Goal: Task Accomplishment & Management: Manage account settings

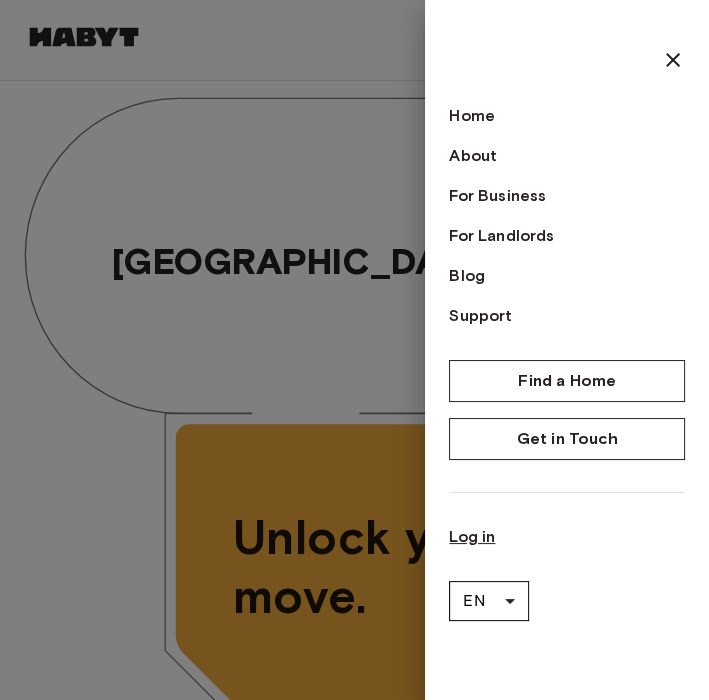
click at [477, 541] on link "Log in" at bounding box center [567, 537] width 236 height 24
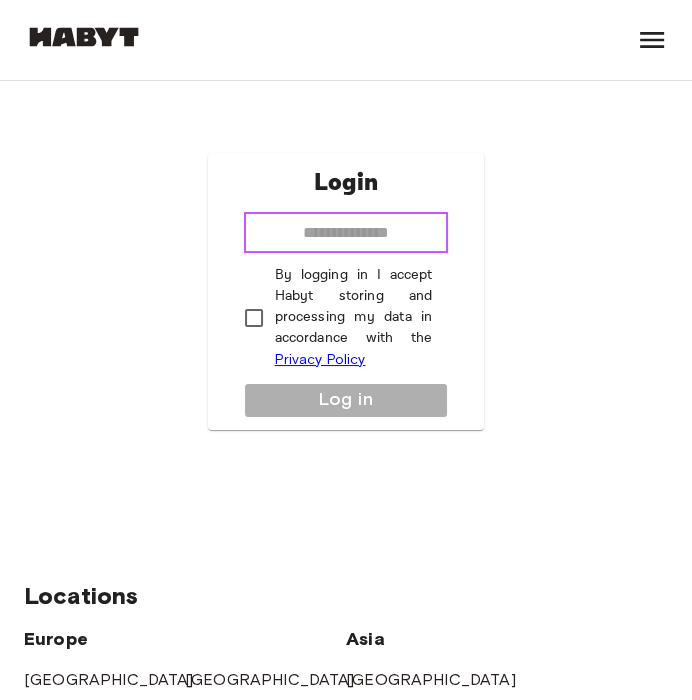
click at [388, 247] on input "email" at bounding box center [346, 233] width 205 height 40
type input "**********"
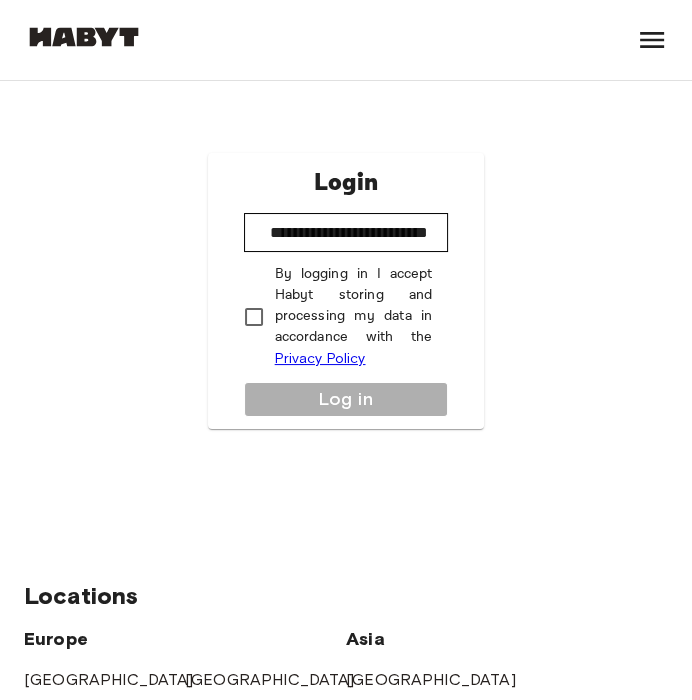
scroll to position [0, 0]
click at [295, 407] on button "Log in" at bounding box center [346, 399] width 205 height 35
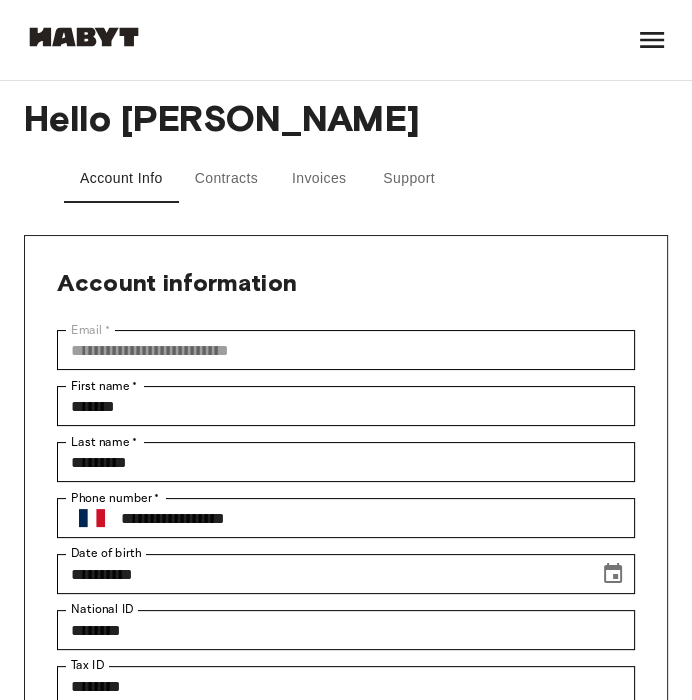
drag, startPoint x: 243, startPoint y: 175, endPoint x: 259, endPoint y: 175, distance: 16.0
click at [243, 177] on button "Contracts" at bounding box center [227, 179] width 96 height 48
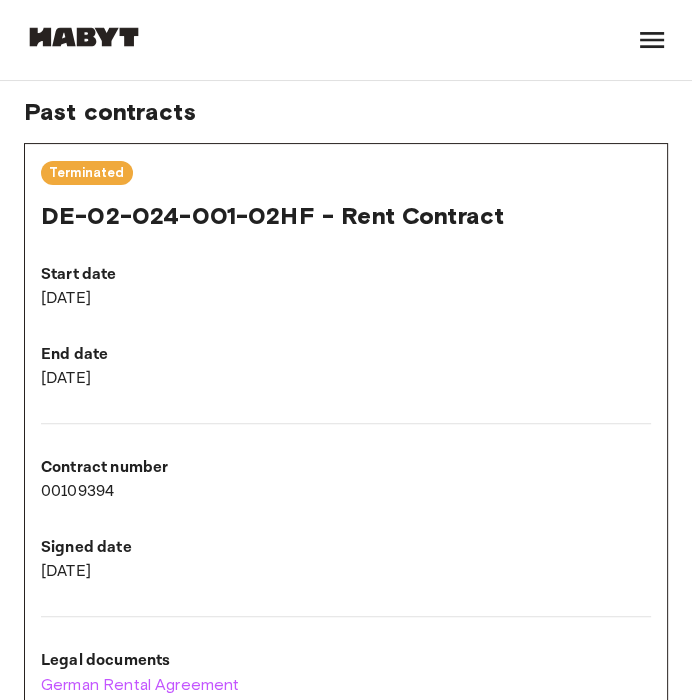
scroll to position [222, 0]
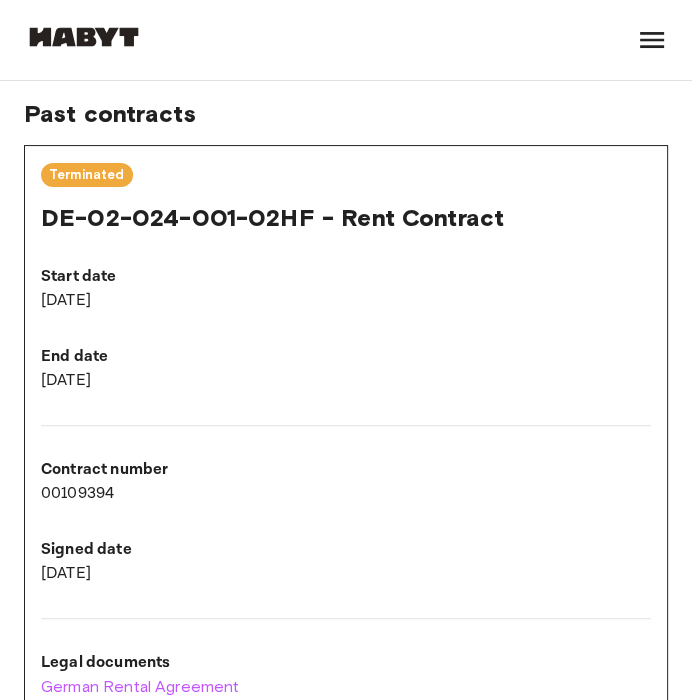
click at [258, 188] on div "DE-02-024-001-02HF - Rent Contract Terminated" at bounding box center [346, 197] width 610 height 71
drag, startPoint x: 114, startPoint y: 222, endPoint x: 22, endPoint y: 195, distance: 95.9
click at [76, 220] on span "DE-02-024-001-02HF - Rent Contract" at bounding box center [272, 217] width 463 height 29
drag, startPoint x: 71, startPoint y: 169, endPoint x: 55, endPoint y: 271, distance: 103.2
click at [72, 169] on span "Terminated" at bounding box center [87, 175] width 92 height 20
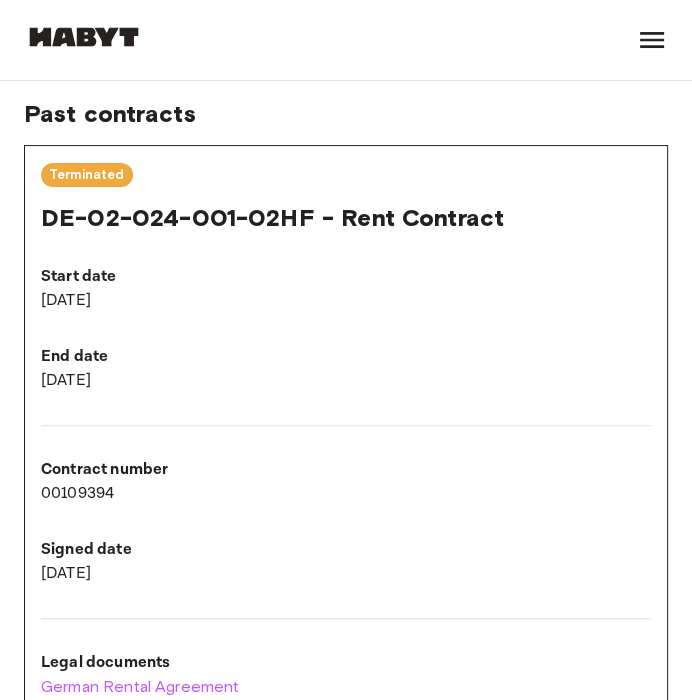
drag, startPoint x: 51, startPoint y: 295, endPoint x: 52, endPoint y: 311, distance: 16.0
click at [52, 295] on p "Apr 6, 2025" at bounding box center [346, 301] width 610 height 24
click at [77, 404] on div at bounding box center [330, 409] width 642 height 33
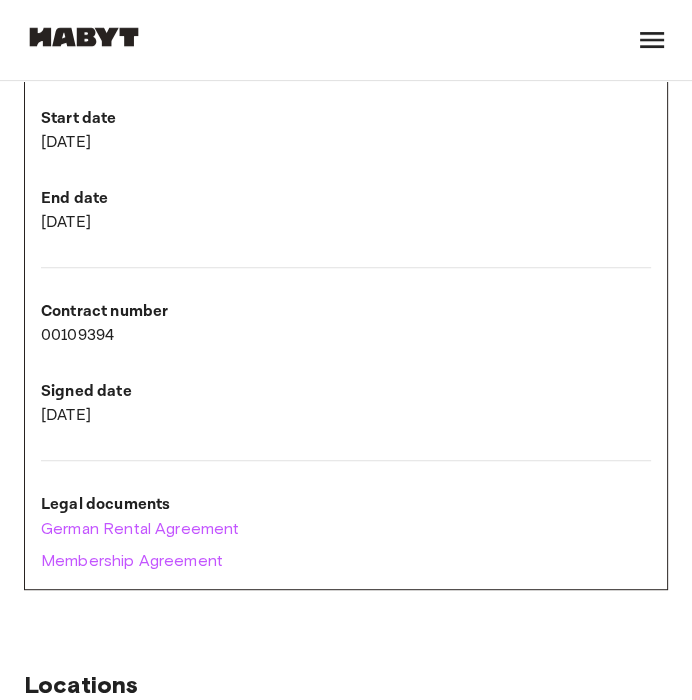
scroll to position [444, 0]
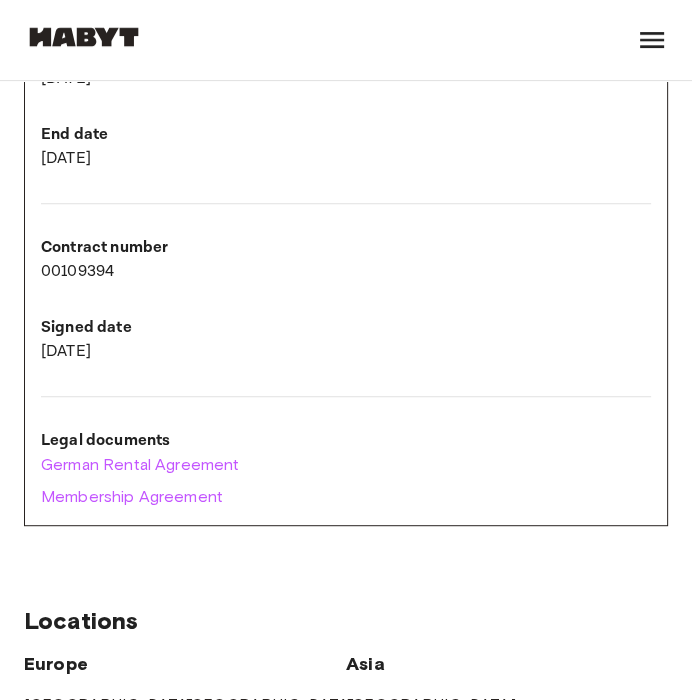
click at [129, 321] on p "Signed date" at bounding box center [346, 328] width 610 height 24
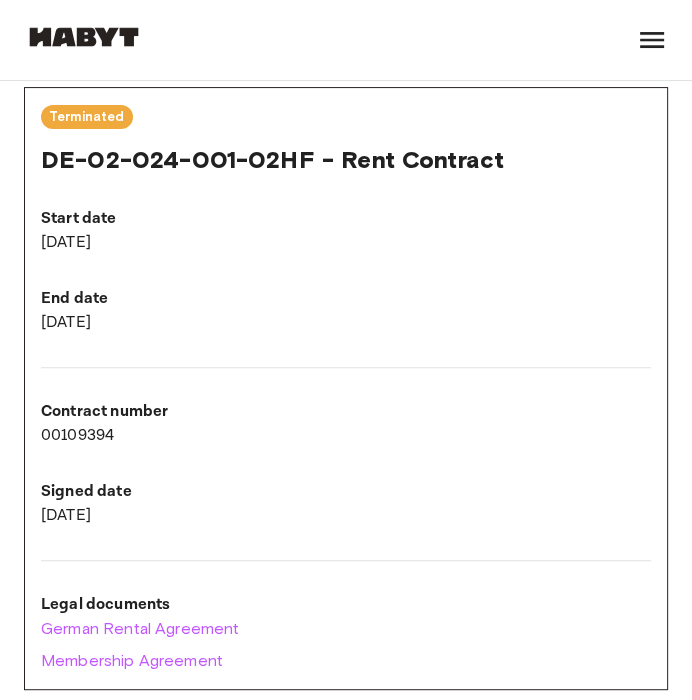
scroll to position [0, 0]
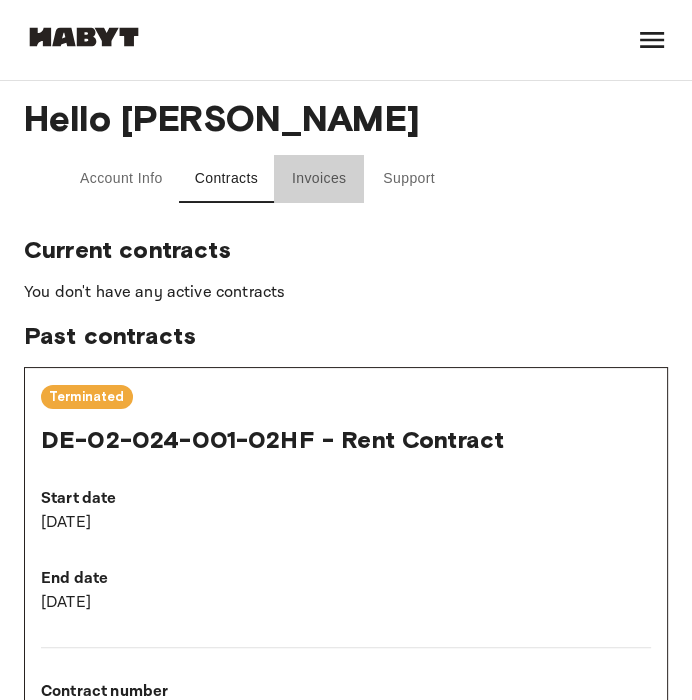
click at [299, 179] on button "Invoices" at bounding box center [319, 179] width 90 height 48
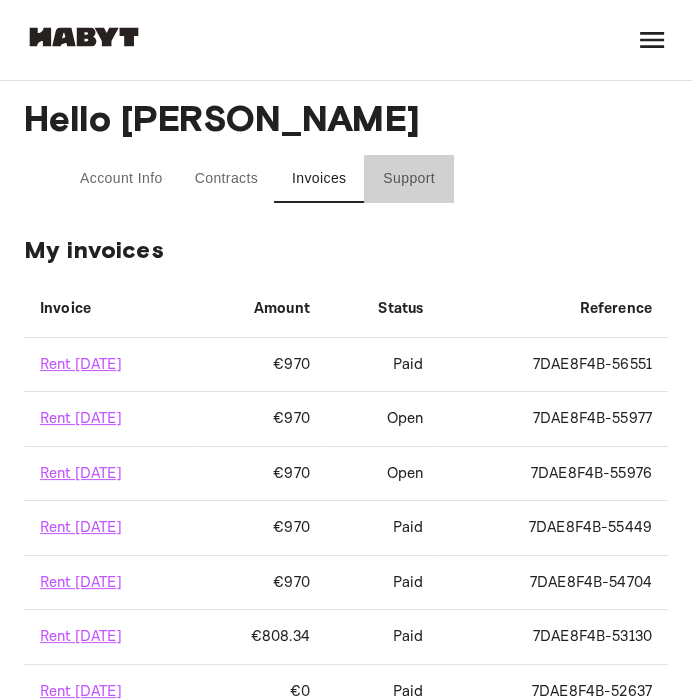
click at [391, 169] on button "Support" at bounding box center [409, 179] width 90 height 48
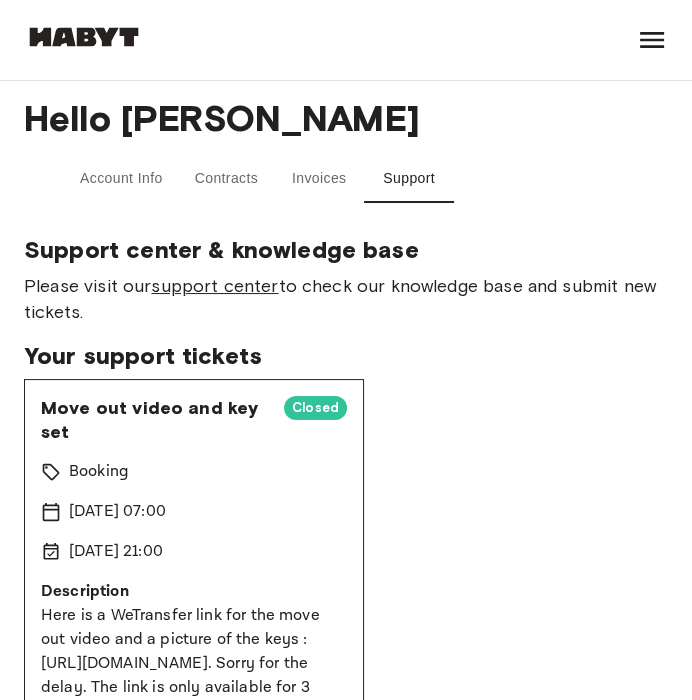
click at [182, 284] on link "support center" at bounding box center [214, 286] width 127 height 22
